Goal: Task Accomplishment & Management: Use online tool/utility

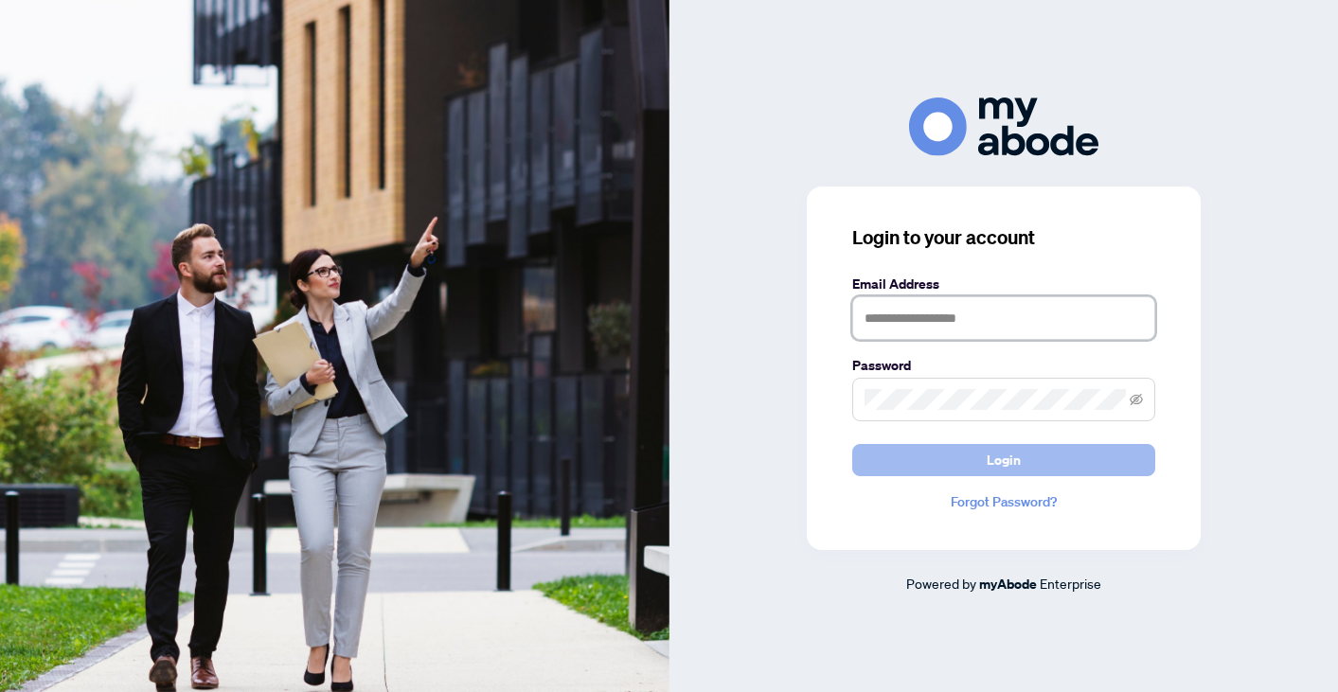
type input "**********"
click at [980, 466] on button "Login" at bounding box center [1003, 460] width 303 height 32
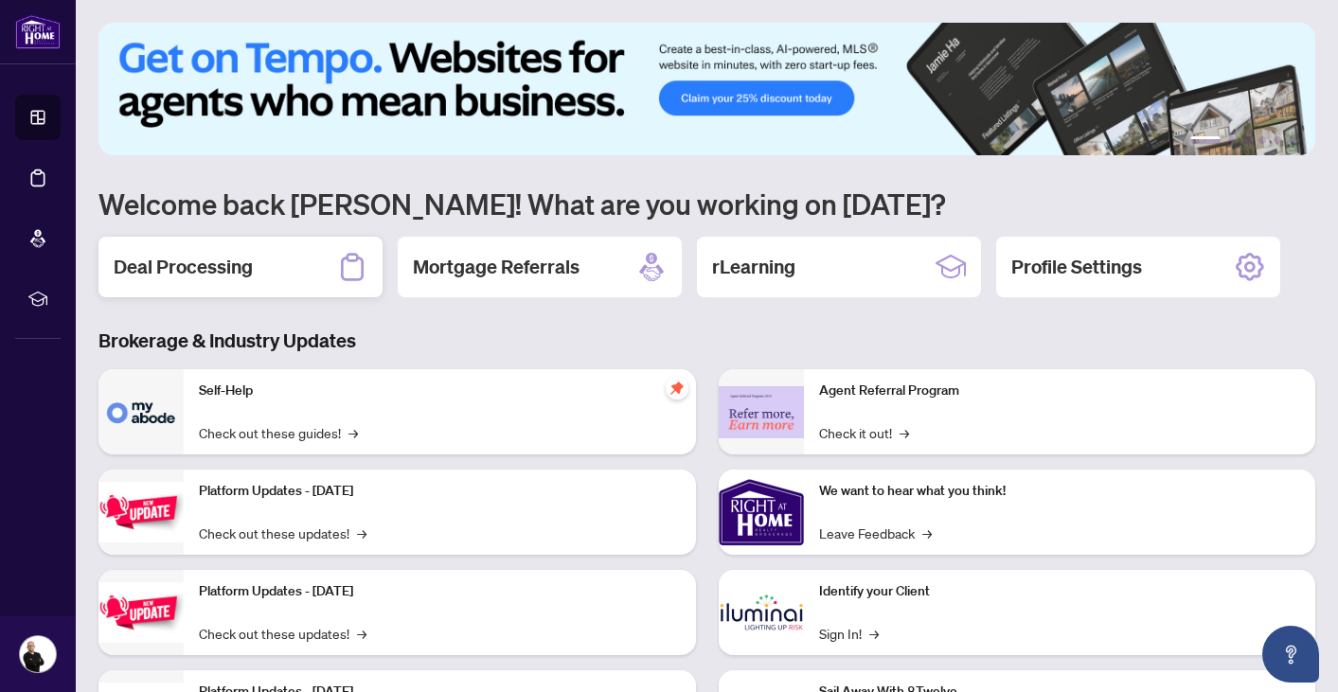
click at [256, 263] on div "Deal Processing" at bounding box center [240, 267] width 284 height 61
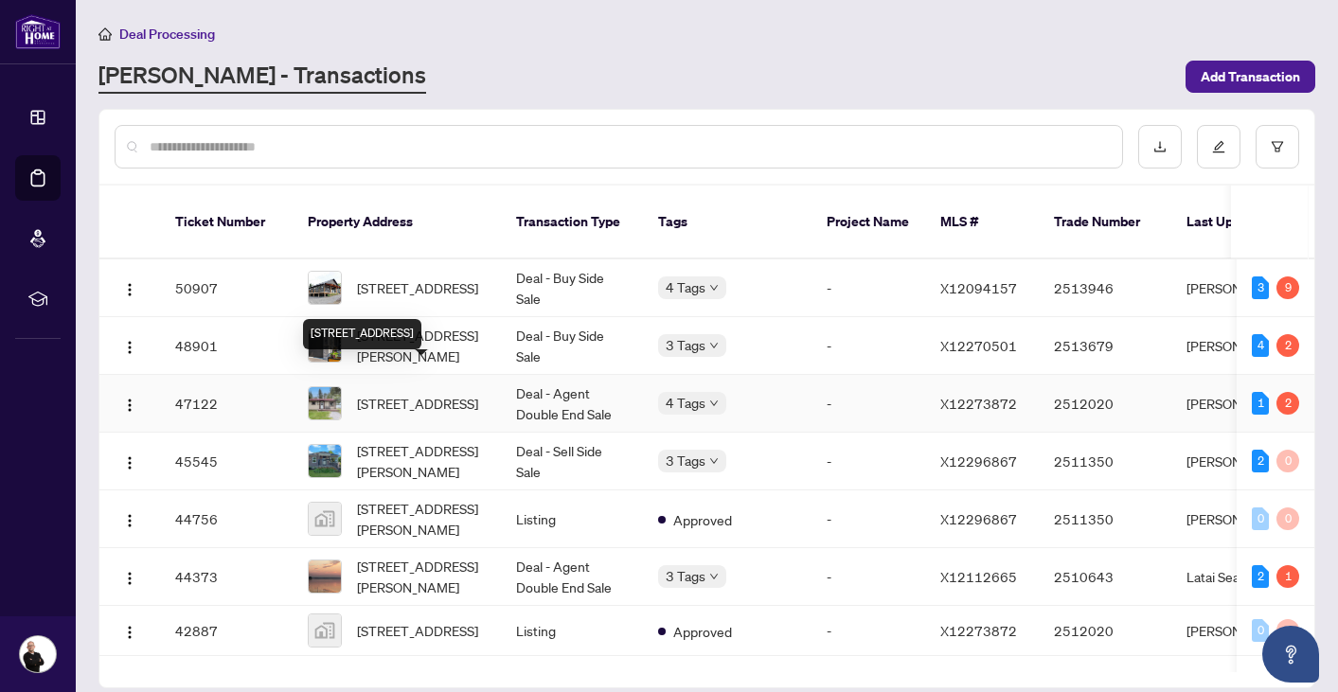
click at [376, 393] on span "[STREET_ADDRESS]" at bounding box center [417, 403] width 121 height 21
